Goal: Transaction & Acquisition: Purchase product/service

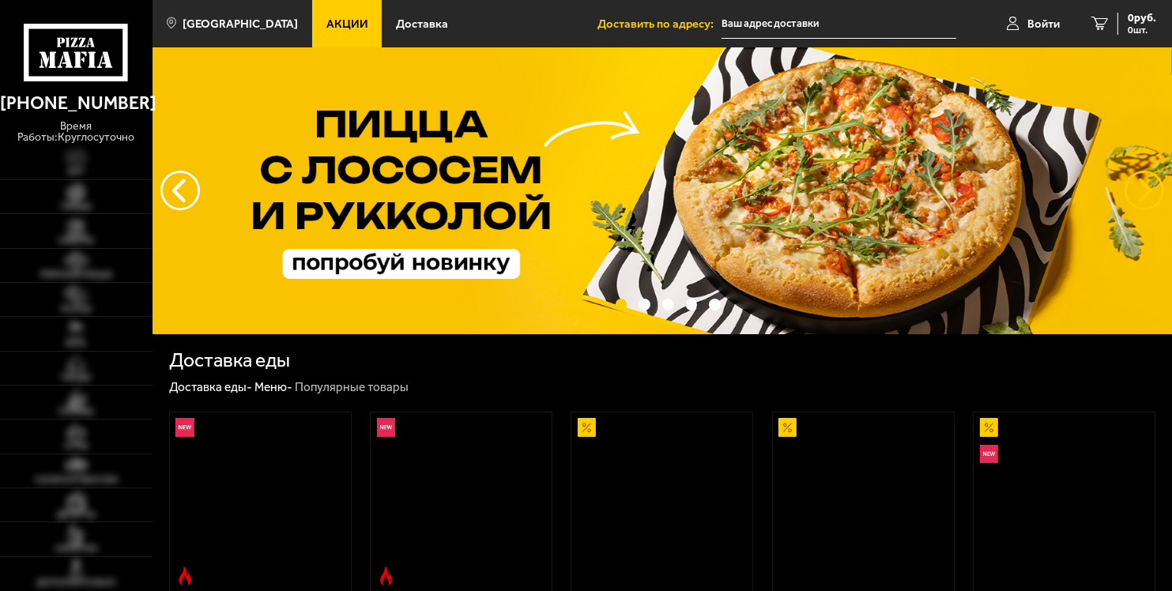
click at [1131, 186] on button "предыдущий" at bounding box center [1144, 191] width 40 height 40
click at [1142, 198] on button "предыдущий" at bounding box center [1144, 191] width 40 height 40
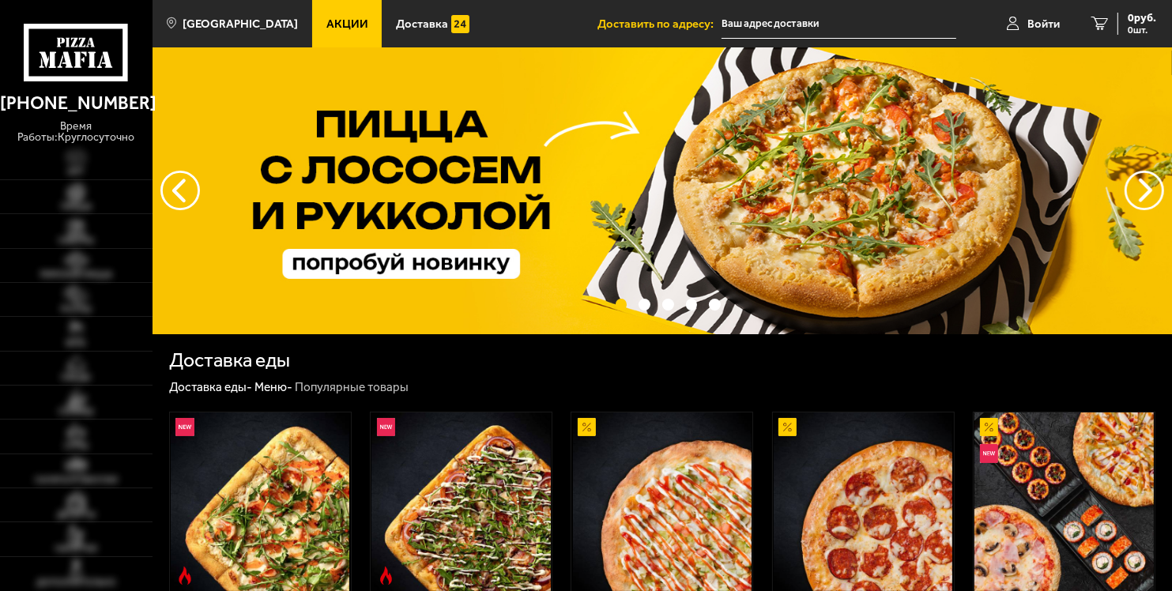
scroll to position [158, 0]
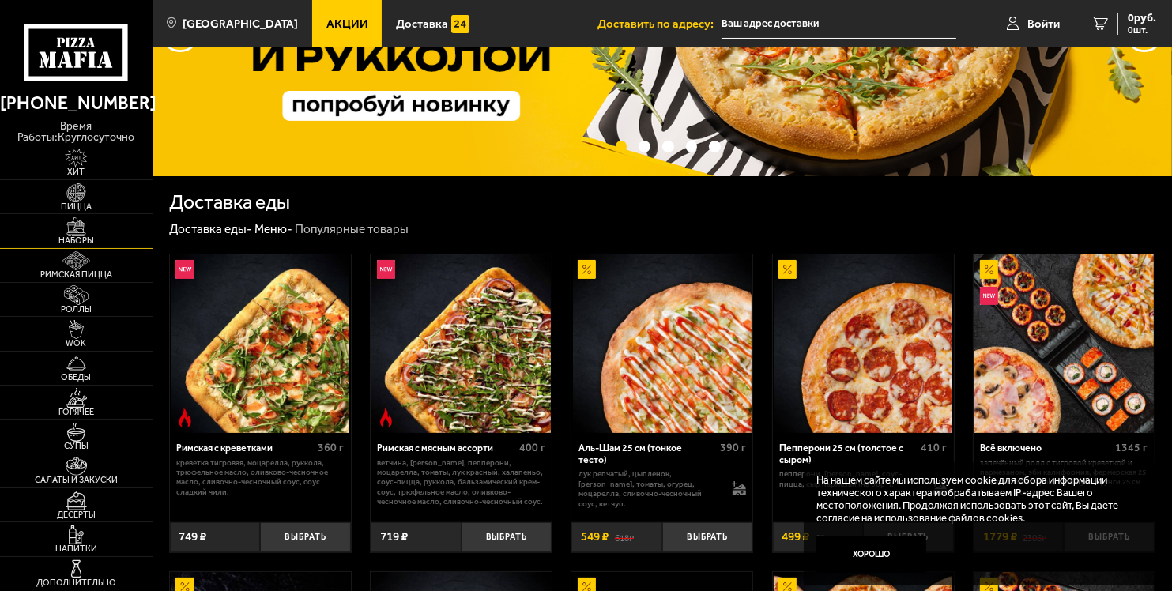
click at [74, 242] on span "Наборы" at bounding box center [76, 240] width 152 height 9
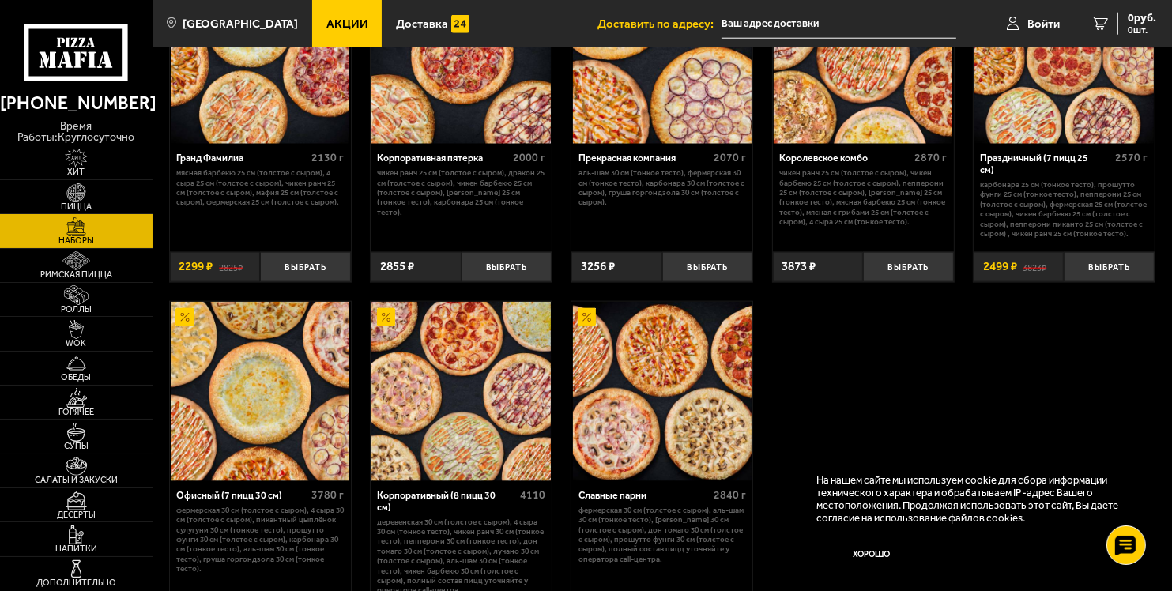
scroll to position [1738, 0]
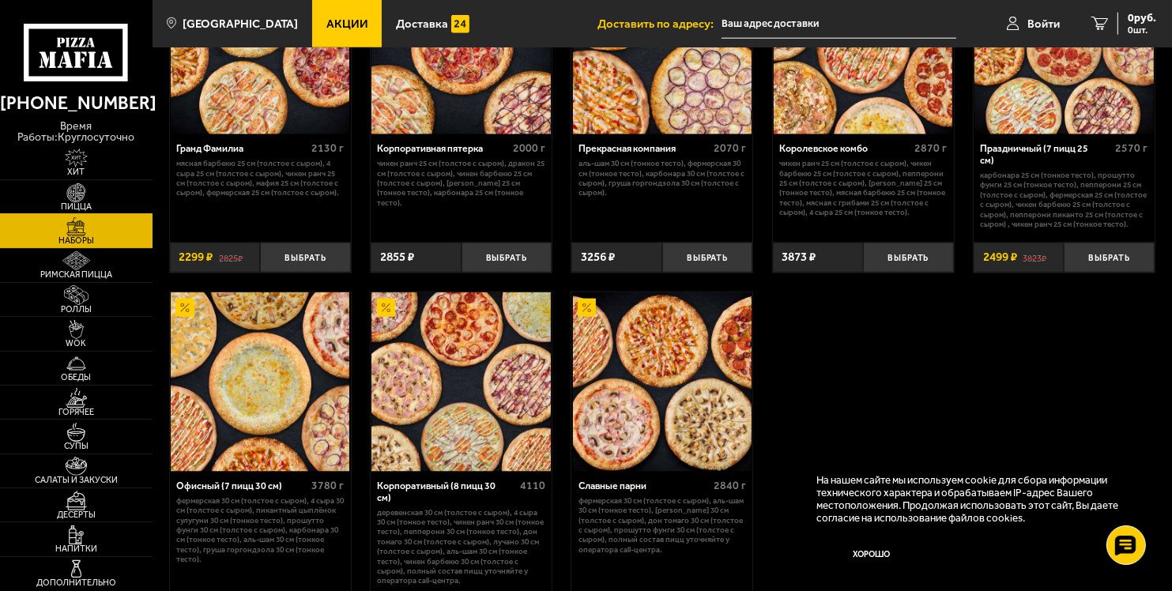
click at [80, 203] on span "Пицца" at bounding box center [76, 206] width 152 height 9
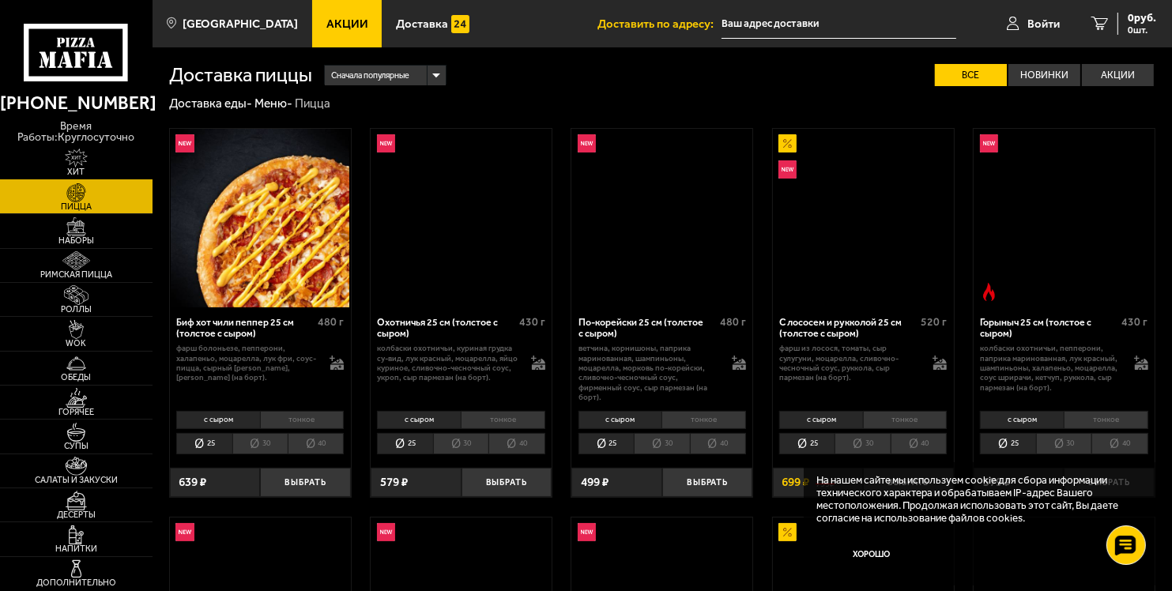
click at [74, 166] on img at bounding box center [76, 158] width 47 height 19
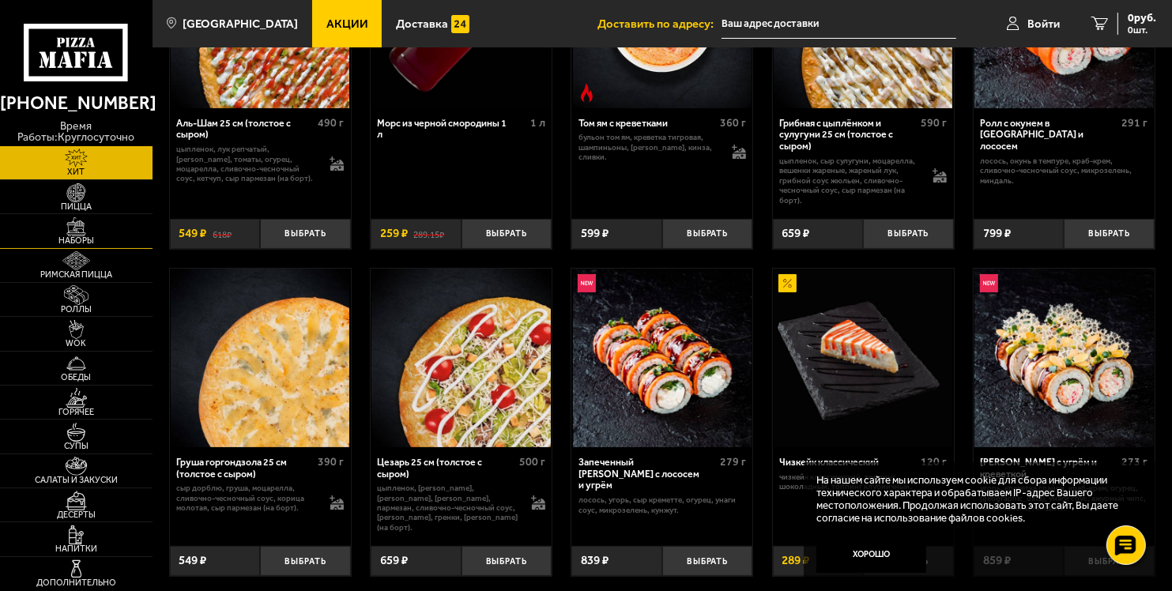
scroll to position [158, 0]
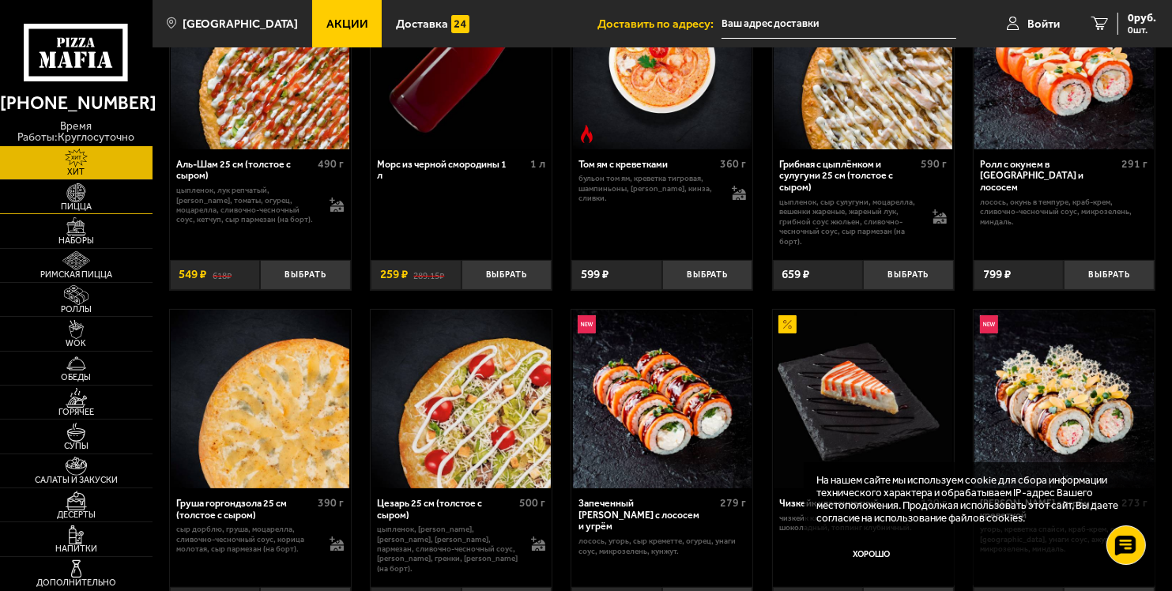
click at [81, 212] on link "Пицца" at bounding box center [76, 196] width 152 height 33
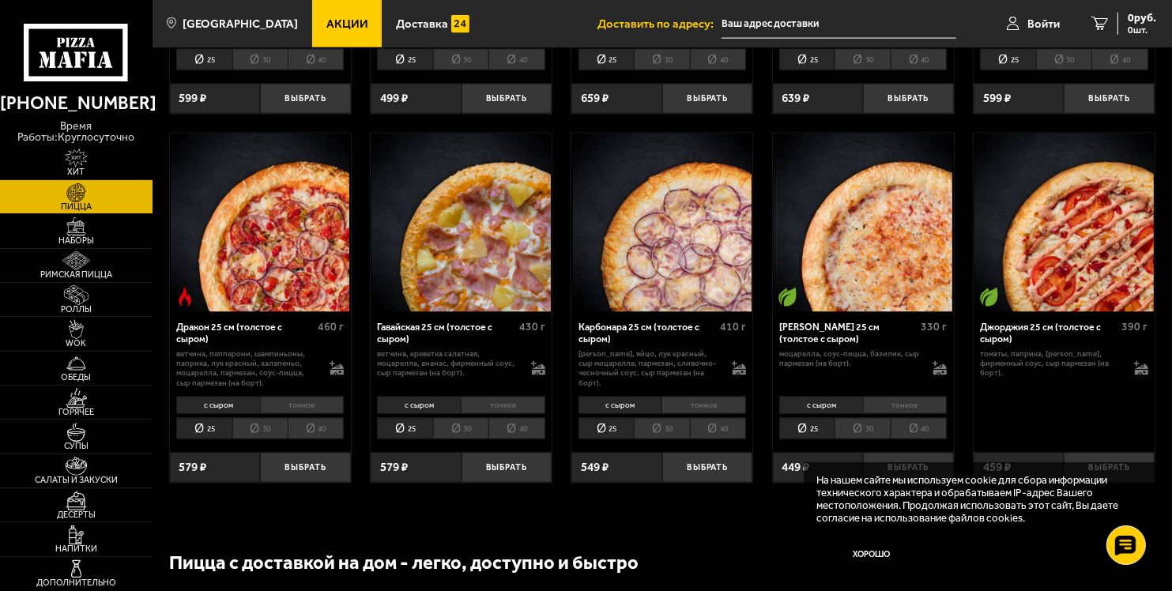
scroll to position [2054, 0]
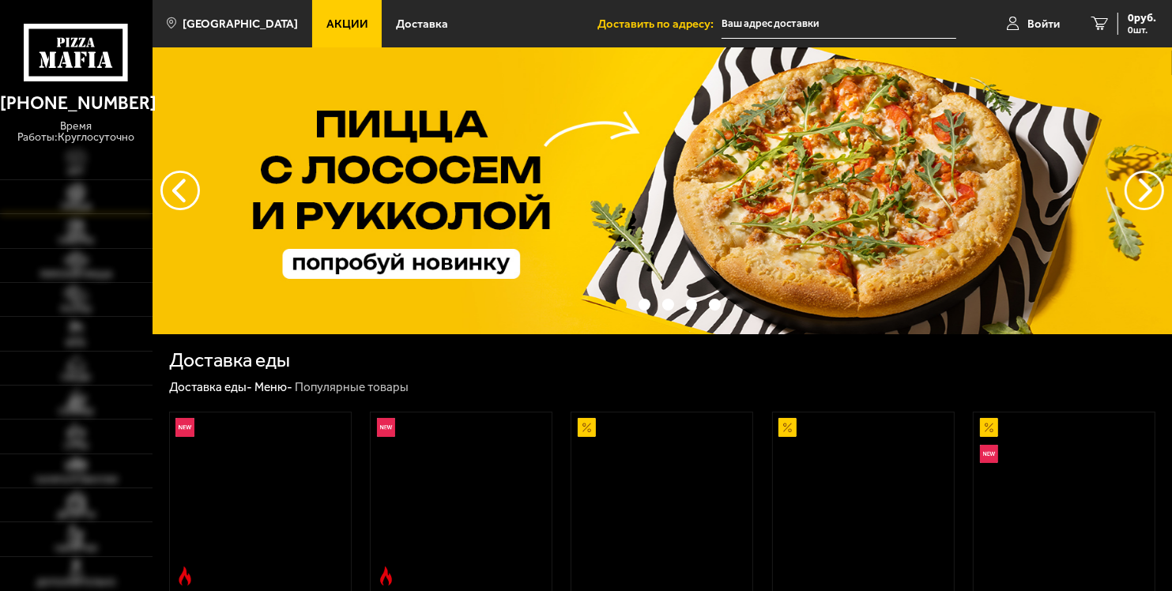
click at [77, 195] on img at bounding box center [76, 192] width 47 height 19
click at [71, 186] on img at bounding box center [76, 192] width 47 height 19
click at [71, 188] on img at bounding box center [76, 192] width 47 height 19
click at [72, 188] on img at bounding box center [76, 192] width 47 height 19
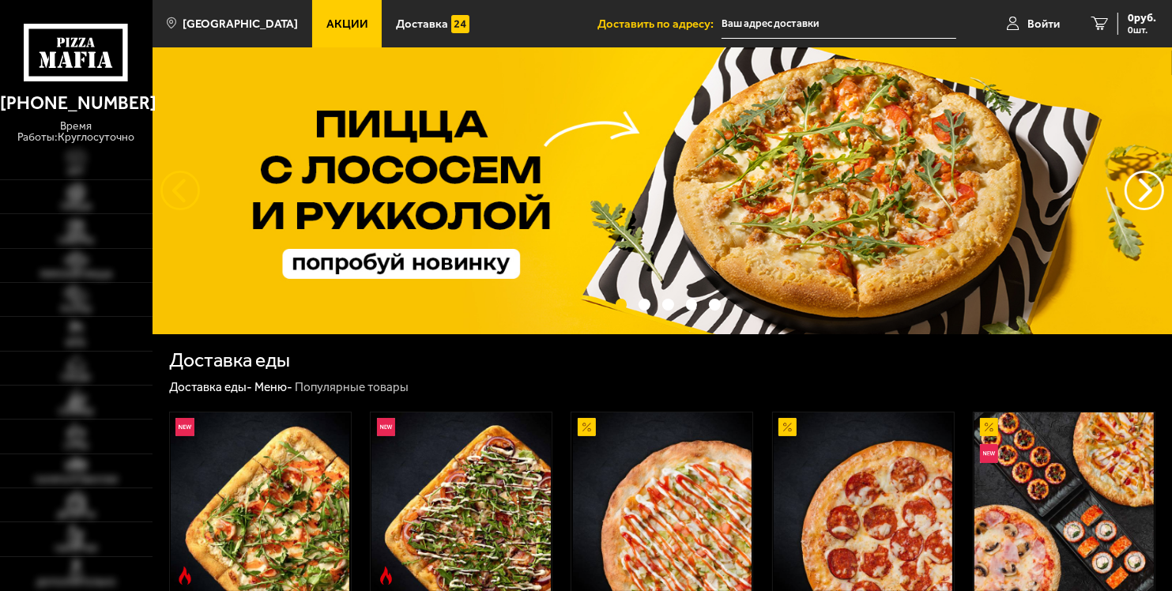
click at [179, 192] on button "следующий" at bounding box center [180, 191] width 40 height 40
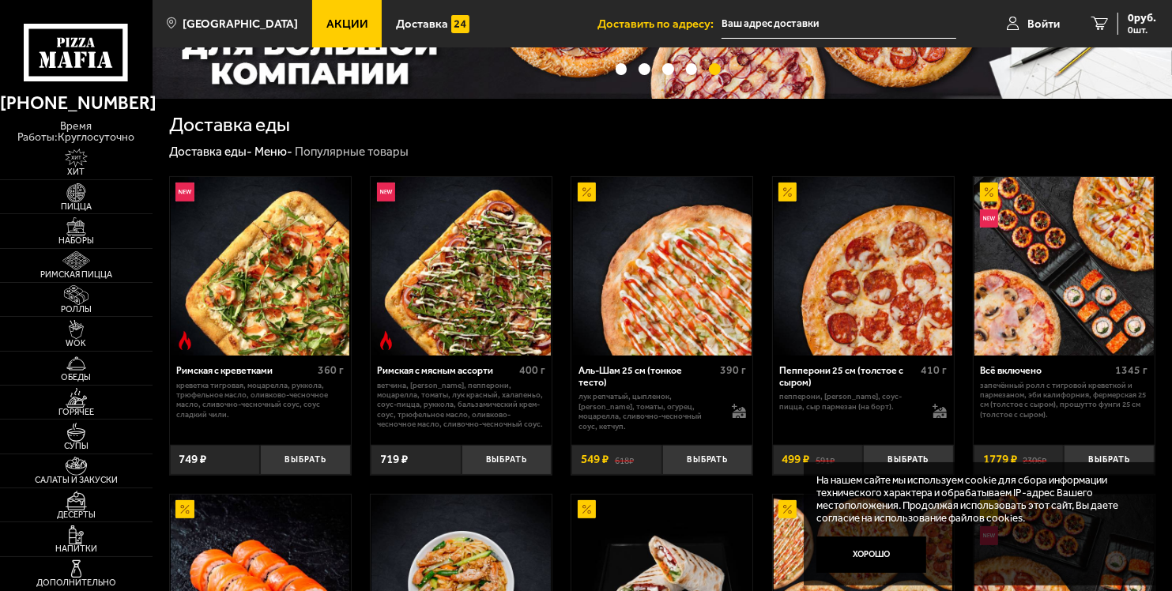
scroll to position [237, 0]
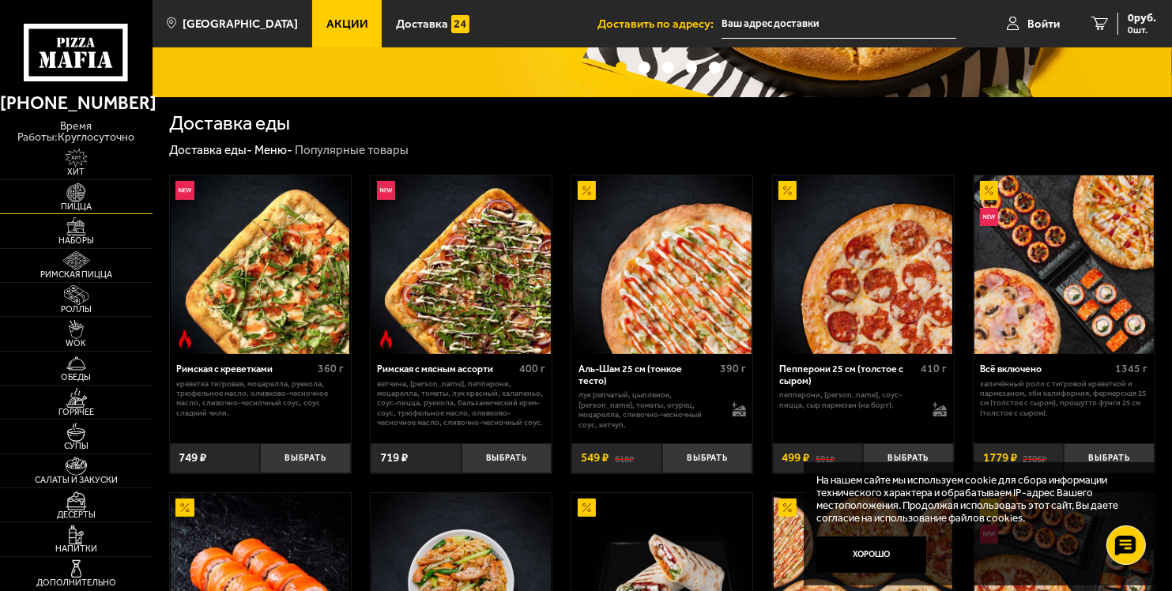
click at [85, 196] on img at bounding box center [76, 192] width 47 height 19
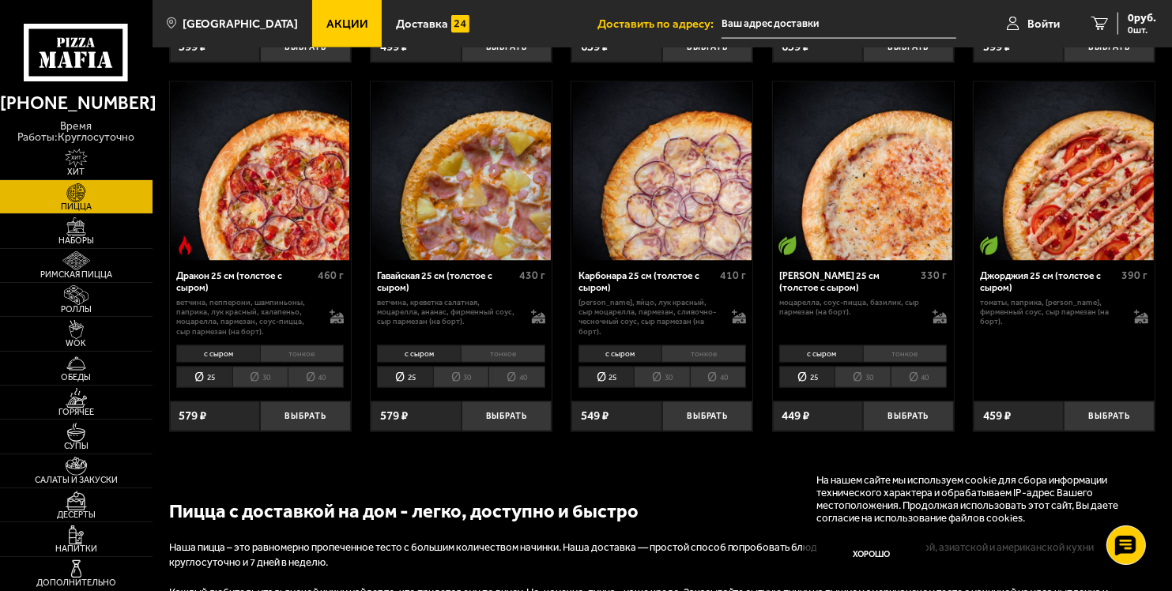
scroll to position [2370, 0]
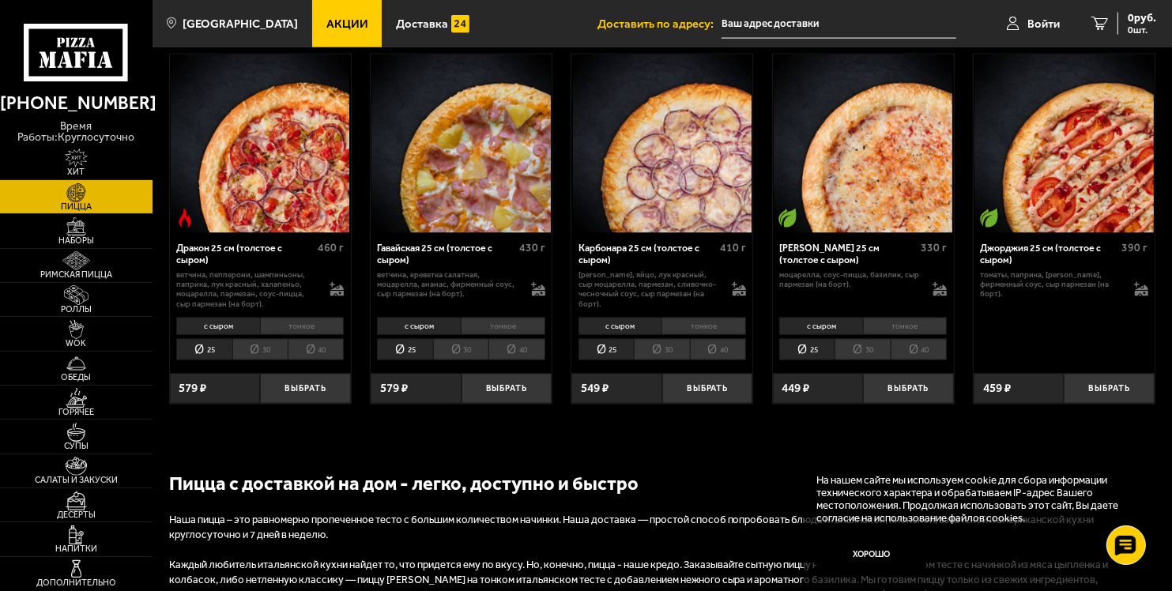
click at [661, 341] on li "30" at bounding box center [661, 349] width 55 height 21
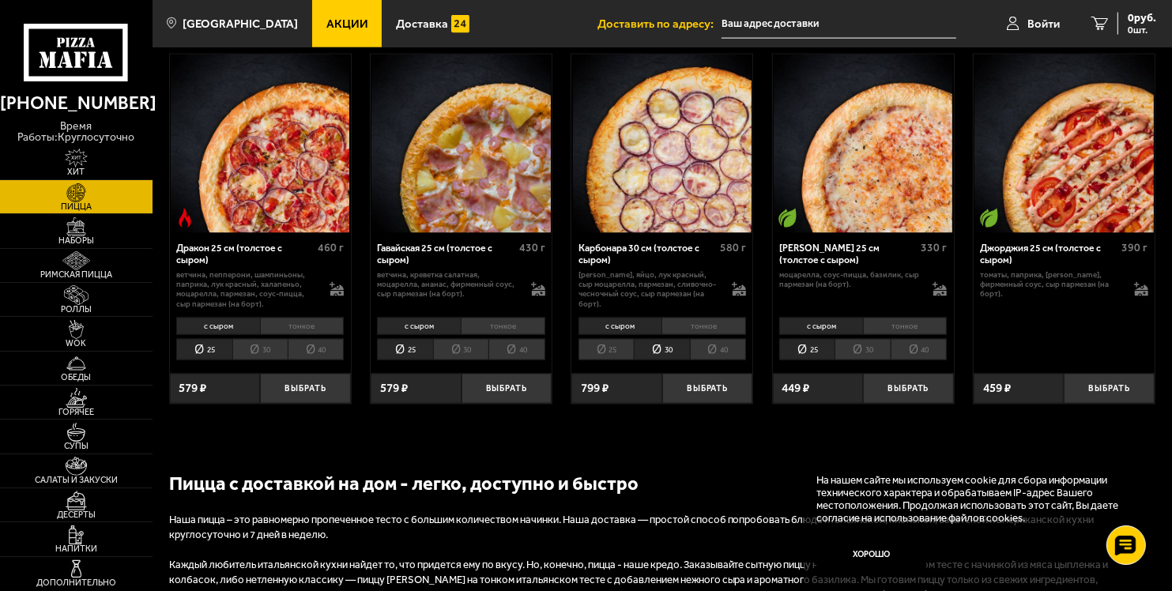
click at [702, 318] on li "тонкое" at bounding box center [703, 326] width 85 height 17
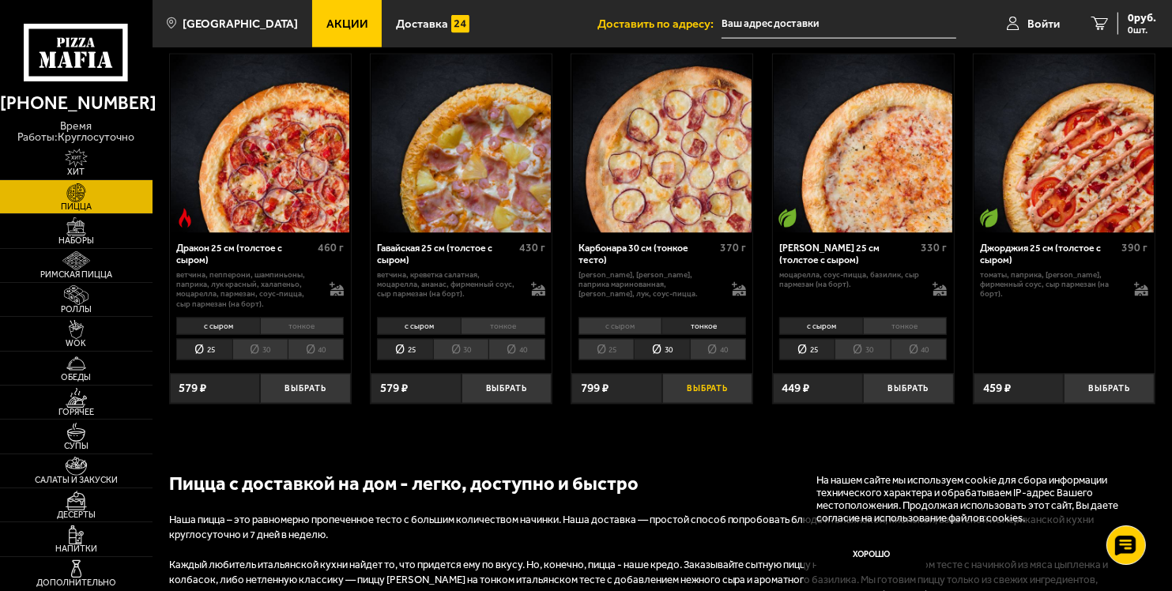
click at [721, 389] on button "Выбрать" at bounding box center [707, 389] width 91 height 30
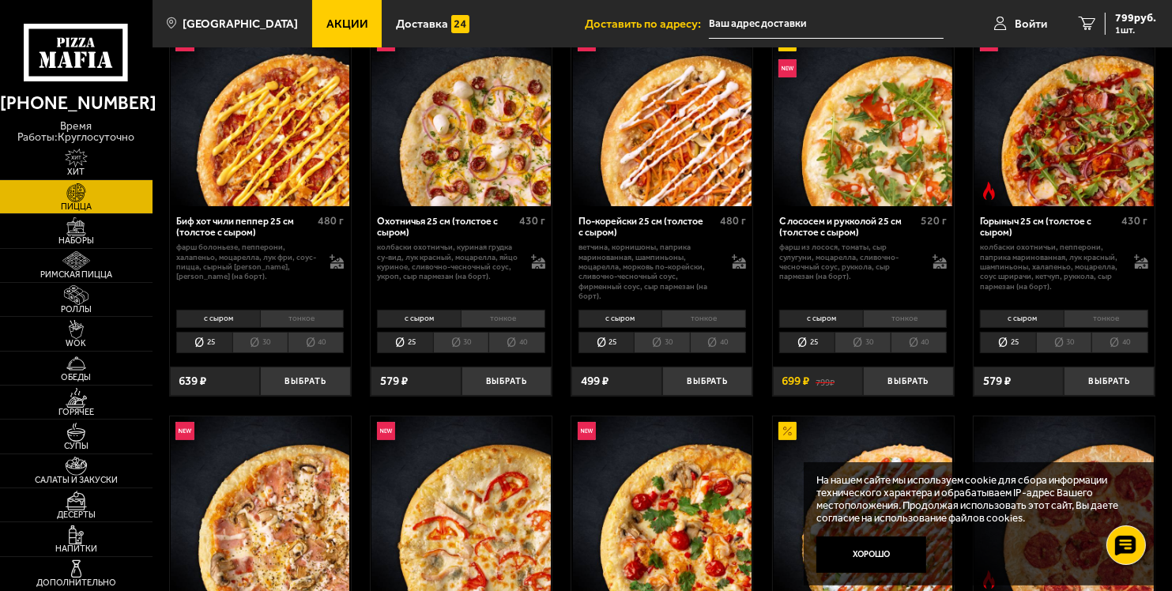
scroll to position [237, 0]
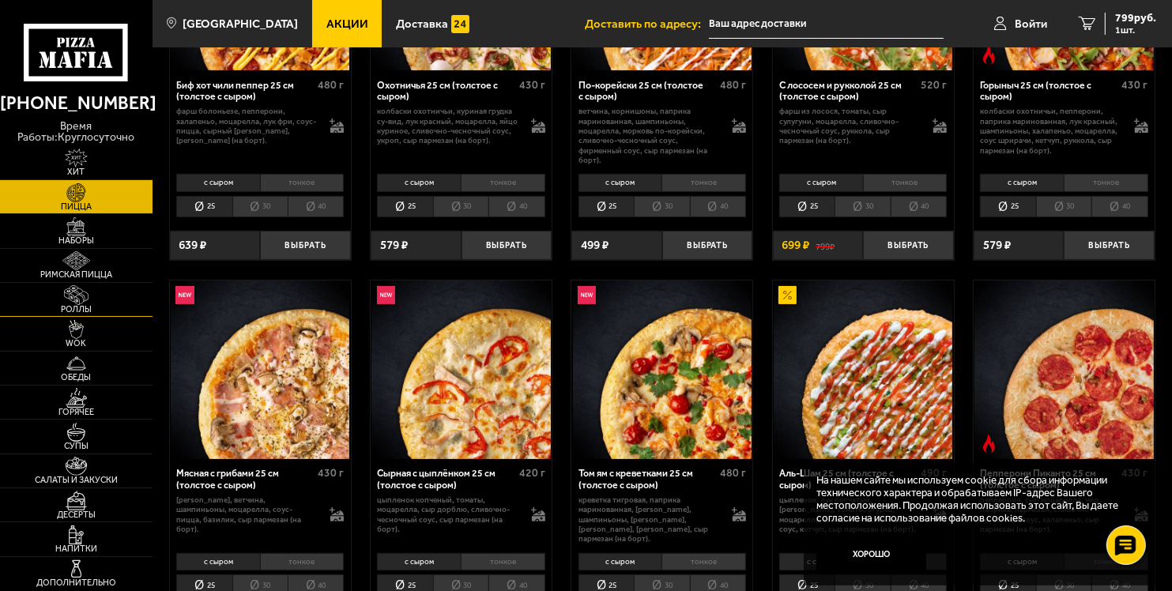
click at [79, 292] on img at bounding box center [76, 294] width 47 height 19
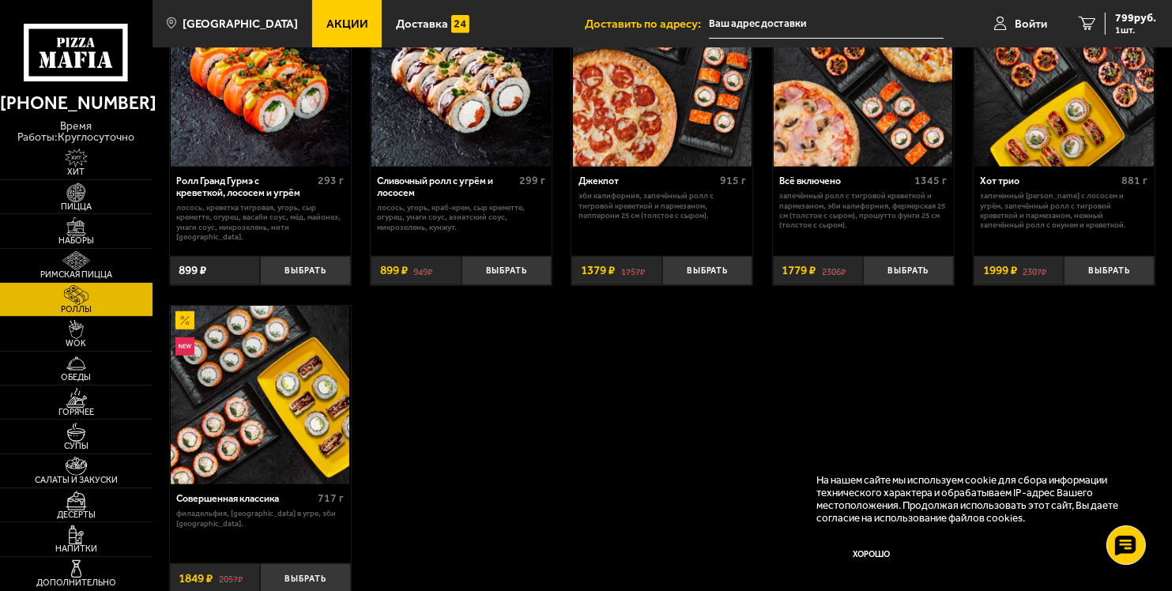
scroll to position [790, 0]
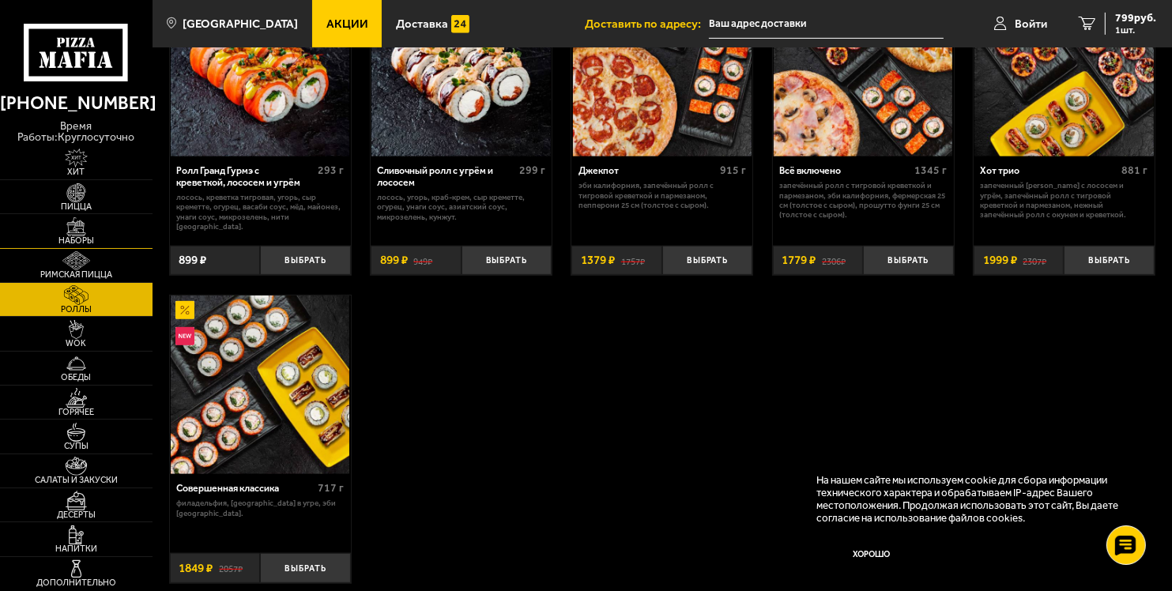
click at [85, 228] on img at bounding box center [76, 226] width 47 height 19
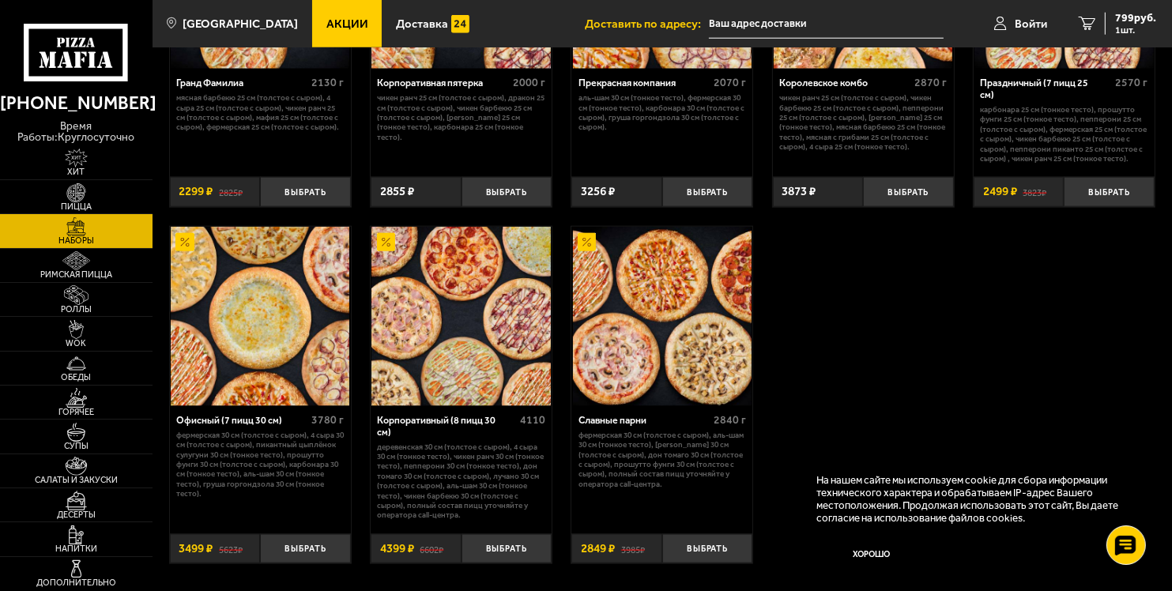
scroll to position [1925, 0]
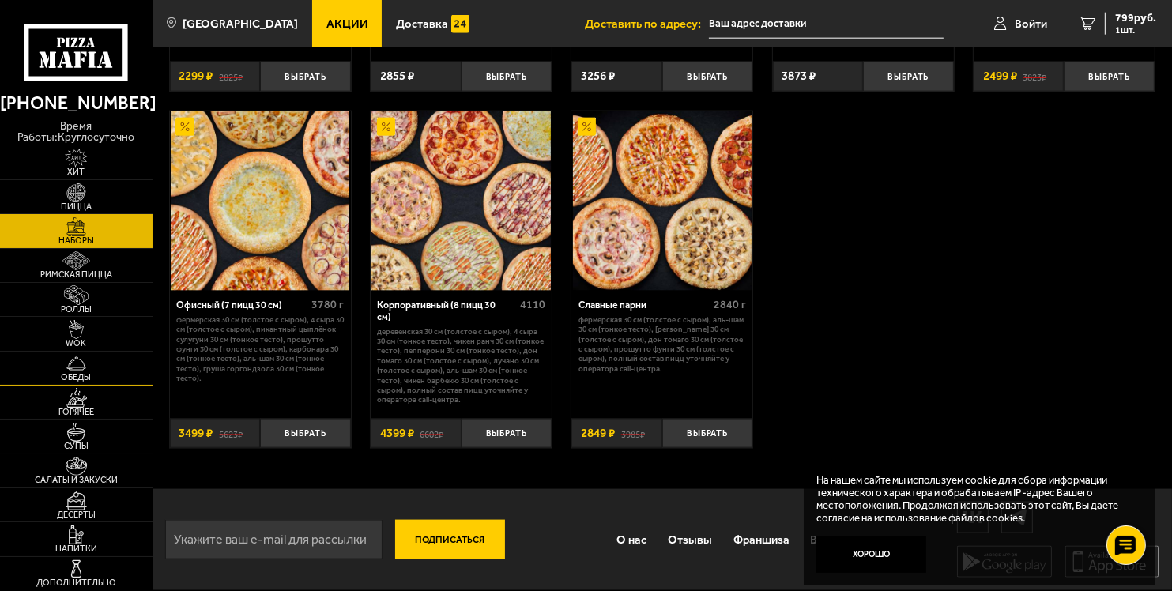
click at [73, 359] on img at bounding box center [76, 363] width 47 height 19
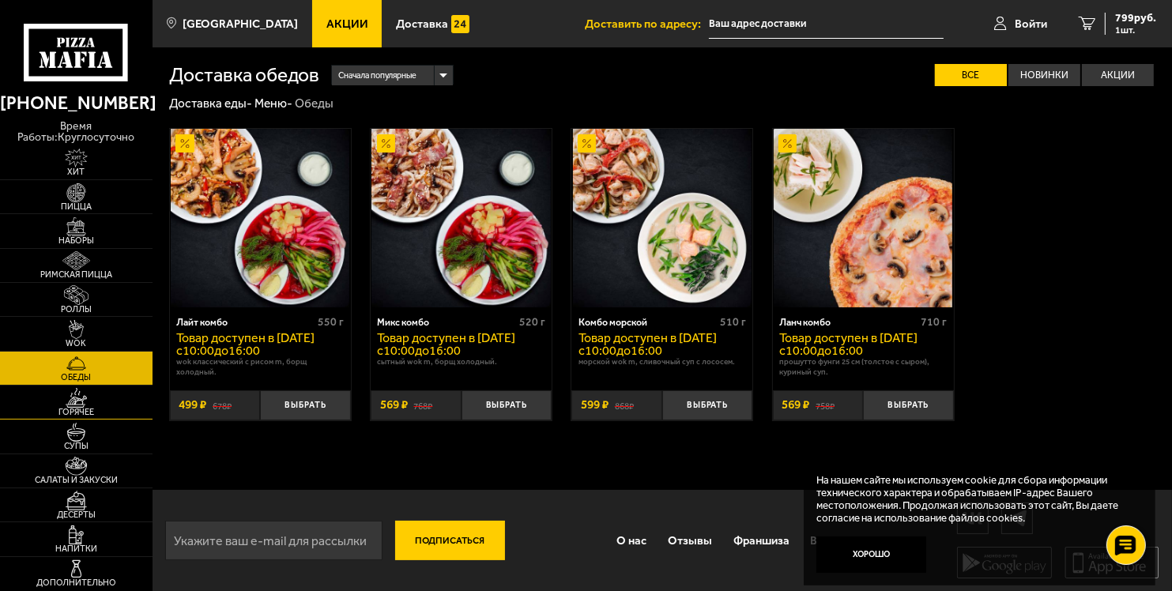
click at [67, 417] on link "Горячее" at bounding box center [76, 402] width 152 height 33
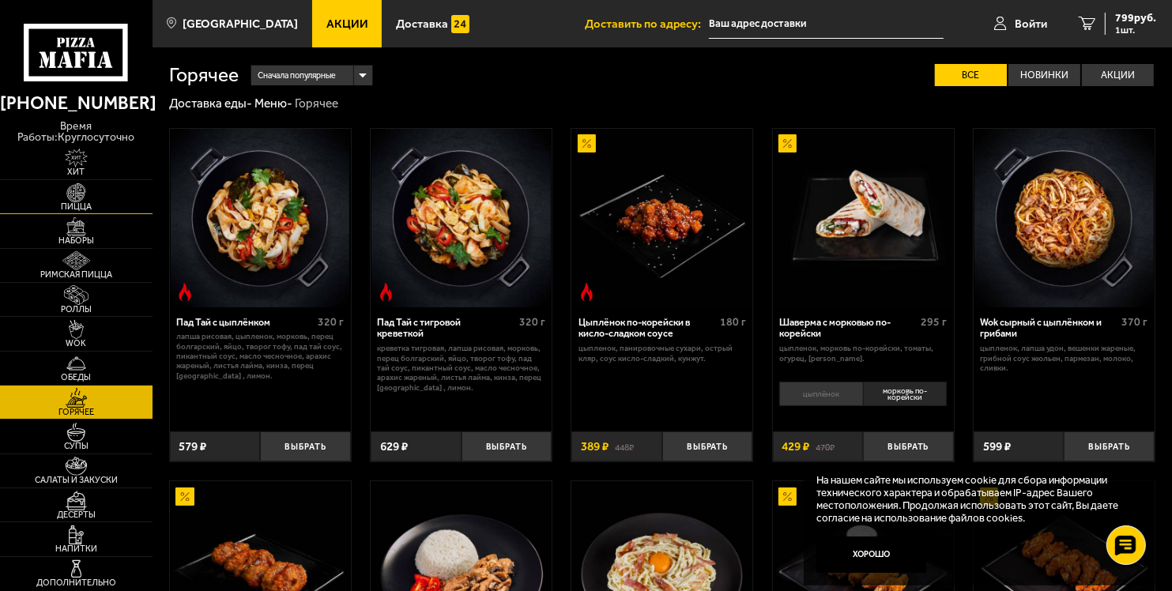
click at [73, 199] on img at bounding box center [76, 192] width 47 height 19
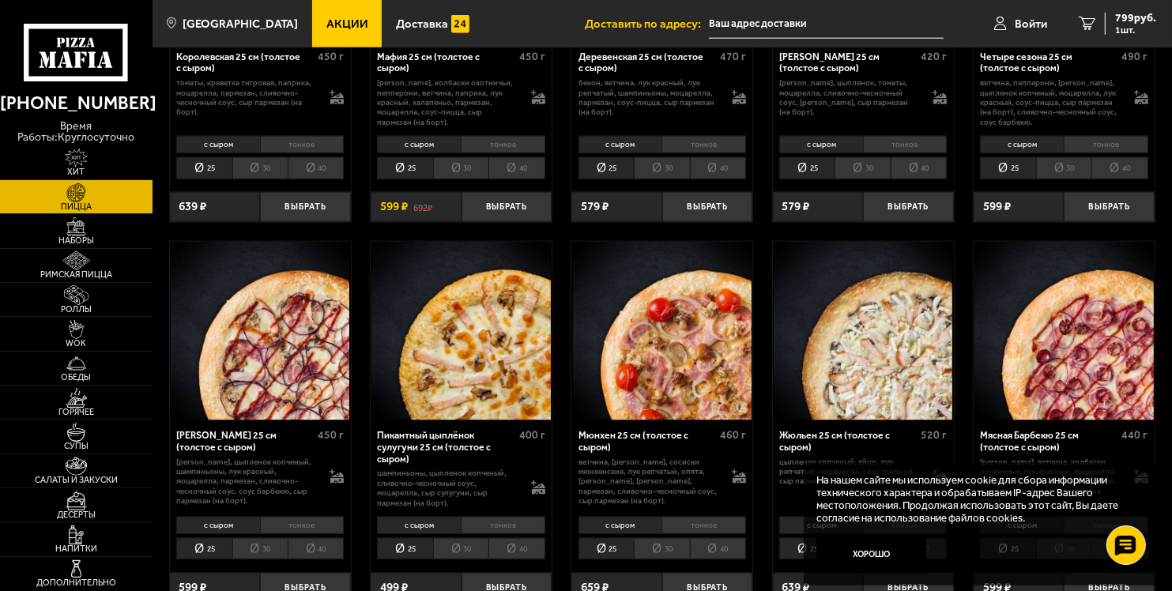
scroll to position [1896, 0]
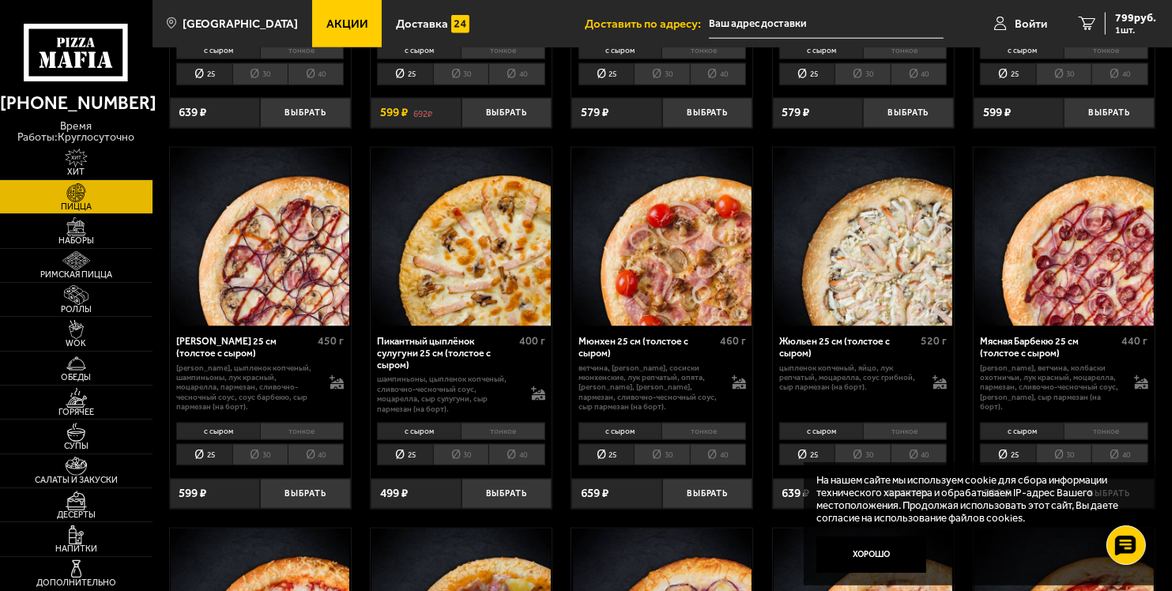
click at [1110, 269] on img at bounding box center [1063, 237] width 179 height 179
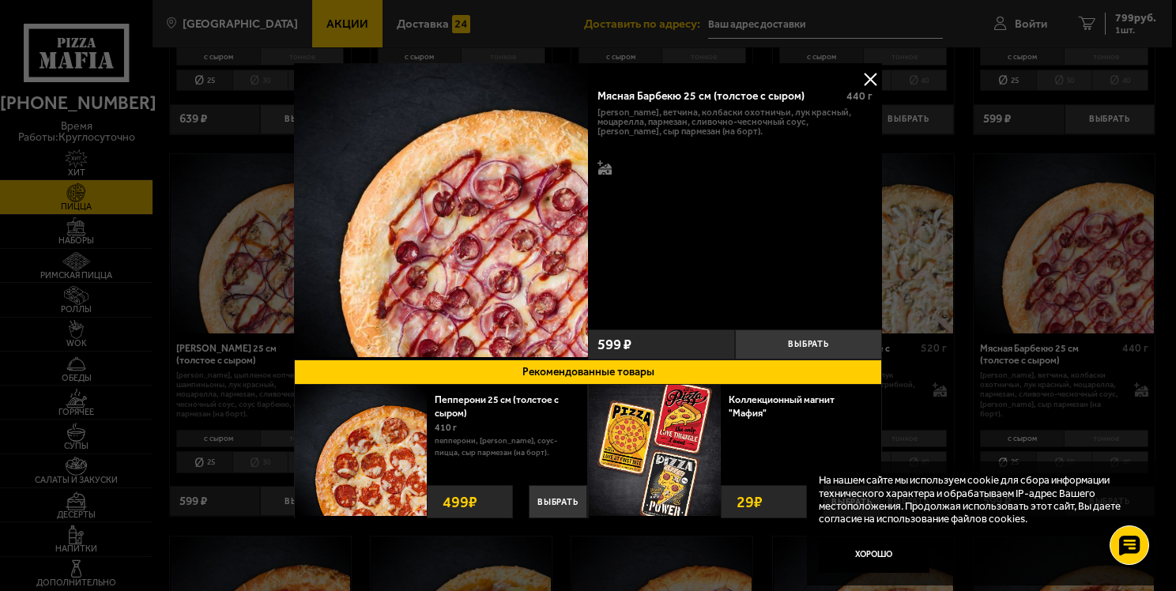
click at [865, 77] on button at bounding box center [870, 79] width 24 height 24
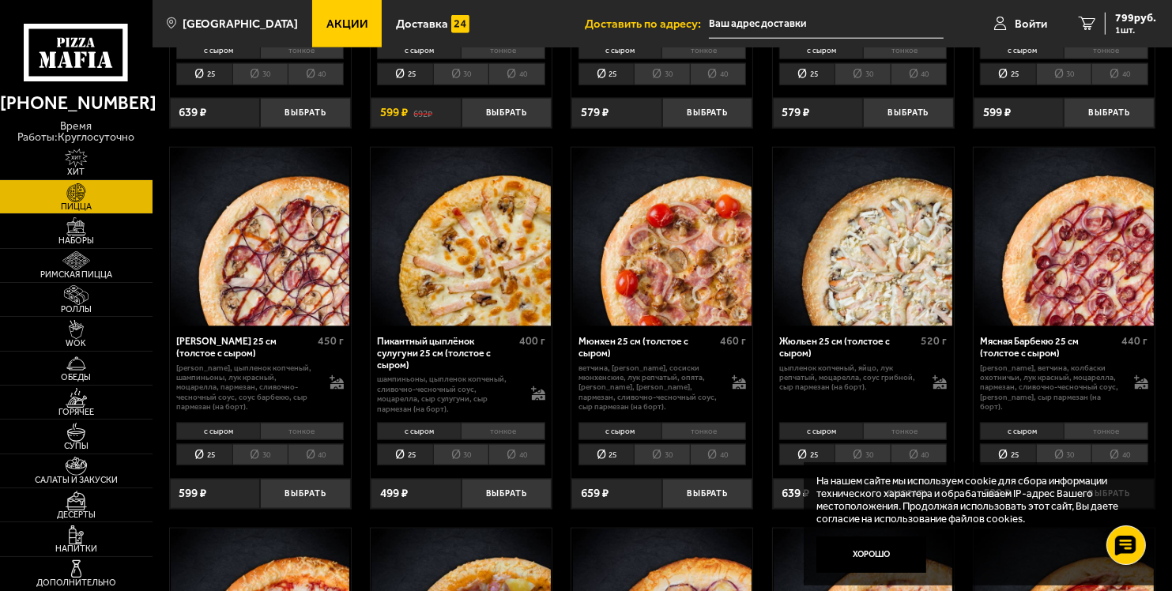
click at [1087, 423] on li "тонкое" at bounding box center [1105, 431] width 85 height 17
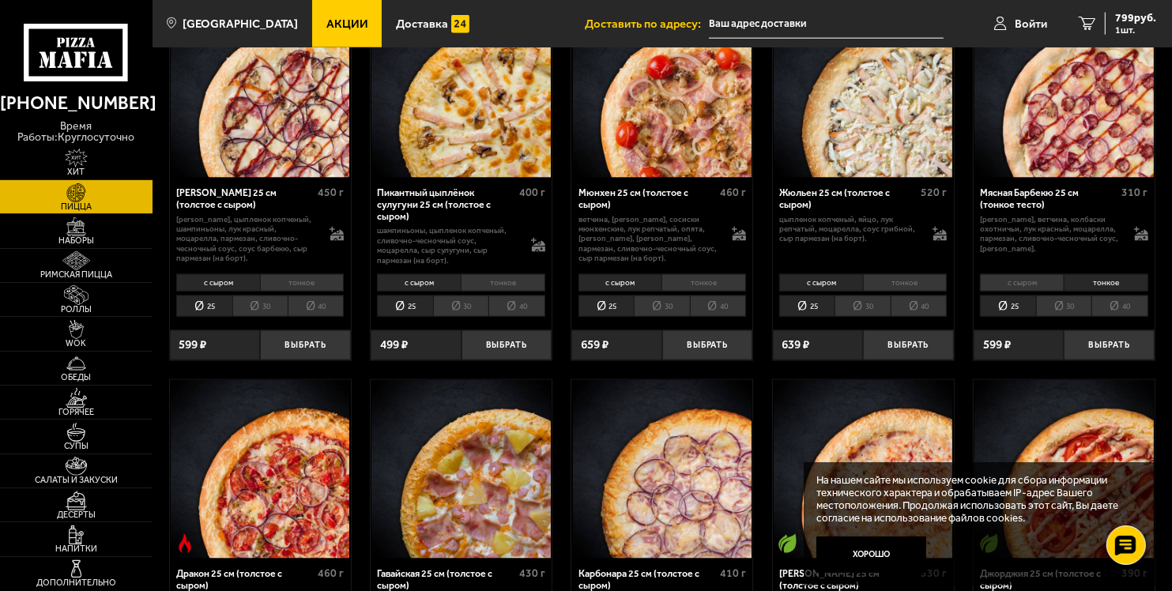
scroll to position [2054, 0]
